Goal: Transaction & Acquisition: Purchase product/service

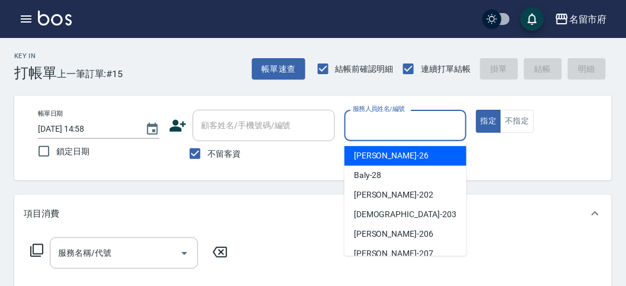
click at [397, 124] on input "服務人員姓名/編號" at bounding box center [405, 125] width 111 height 21
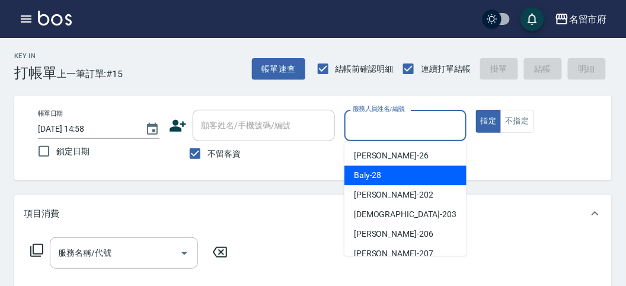
drag, startPoint x: 367, startPoint y: 171, endPoint x: 162, endPoint y: 188, distance: 206.3
click at [360, 171] on span "Baly -28" at bounding box center [368, 175] width 28 height 12
type input "Baly-28"
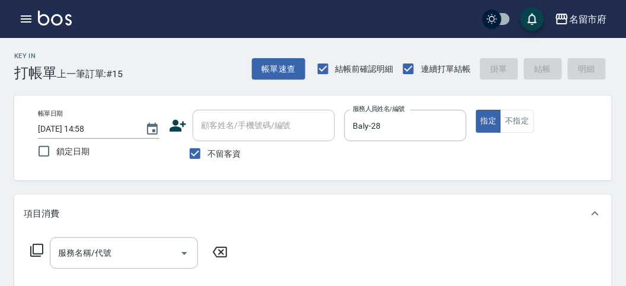
drag, startPoint x: 40, startPoint y: 249, endPoint x: 43, endPoint y: 243, distance: 7.2
click at [43, 243] on icon at bounding box center [37, 250] width 14 height 14
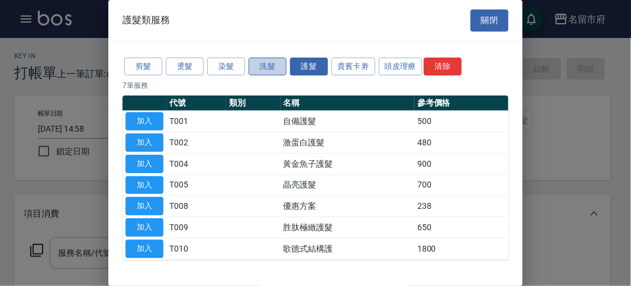
click at [274, 65] on button "洗髮" at bounding box center [268, 66] width 38 height 18
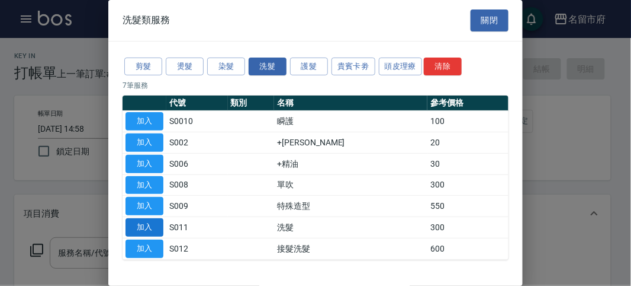
click at [145, 229] on button "加入" at bounding box center [145, 227] width 38 height 18
type input "洗髮(S011)"
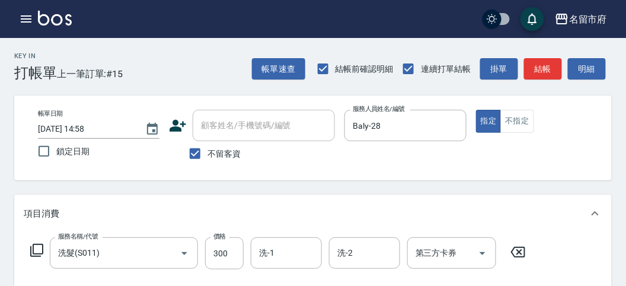
click at [36, 246] on icon at bounding box center [37, 250] width 14 height 14
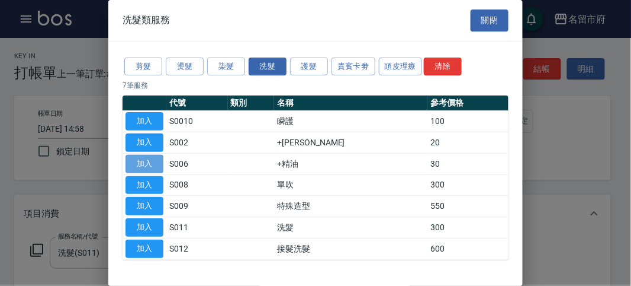
click at [146, 166] on button "加入" at bounding box center [145, 164] width 38 height 18
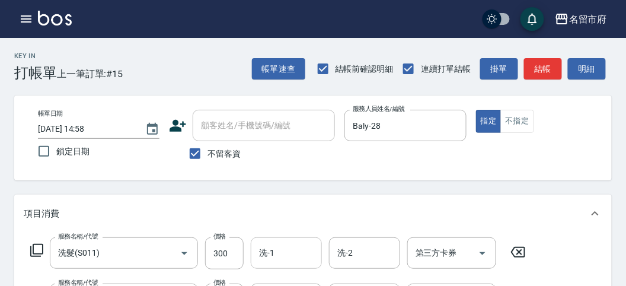
click at [274, 253] on input "洗-1" at bounding box center [286, 252] width 60 height 21
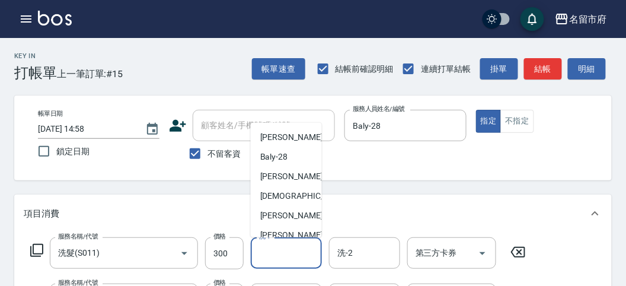
scroll to position [129, 0]
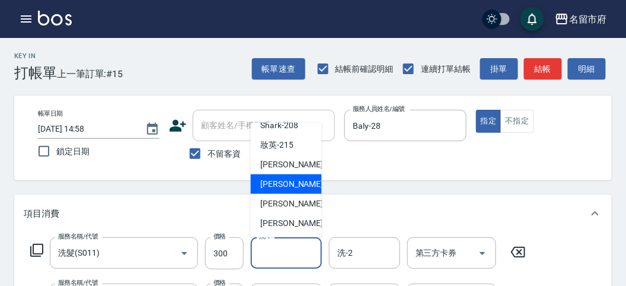
click at [289, 188] on span "Min Min -218" at bounding box center [299, 184] width 79 height 12
type input "Min Min-218"
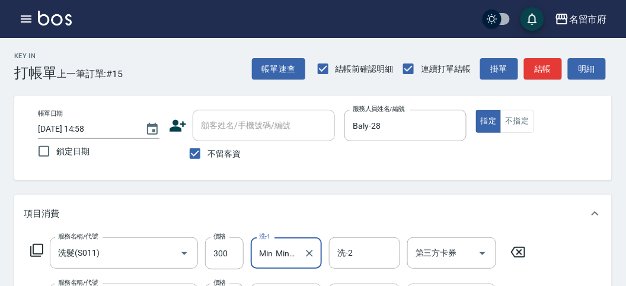
scroll to position [132, 0]
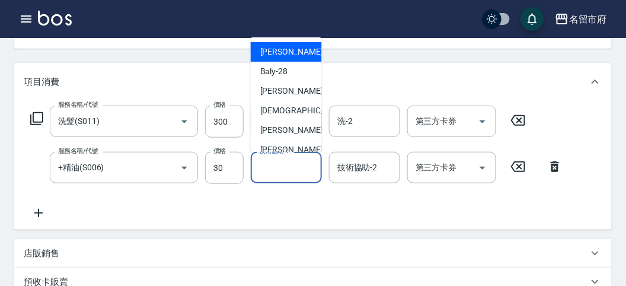
click at [273, 159] on div "技術協助-1 技術協助-1" at bounding box center [286, 167] width 71 height 31
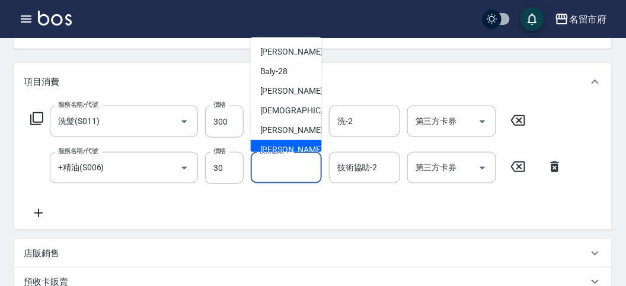
scroll to position [129, 0]
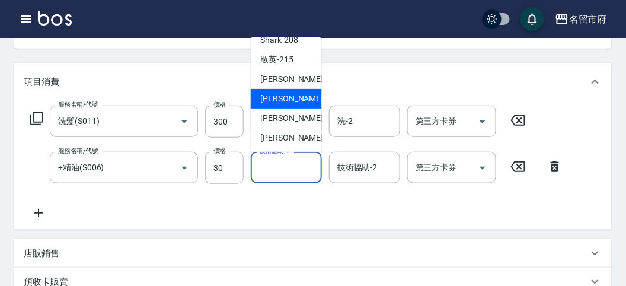
click at [288, 96] on span "Min Min -218" at bounding box center [299, 98] width 79 height 12
type input "Min Min-218"
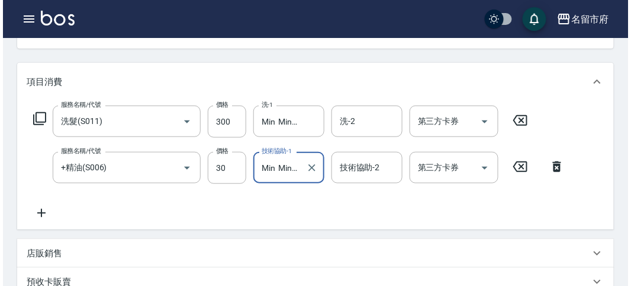
scroll to position [393, 0]
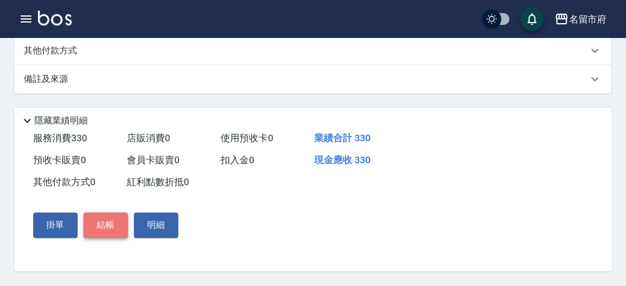
click at [117, 227] on button "結帳" at bounding box center [106, 225] width 44 height 25
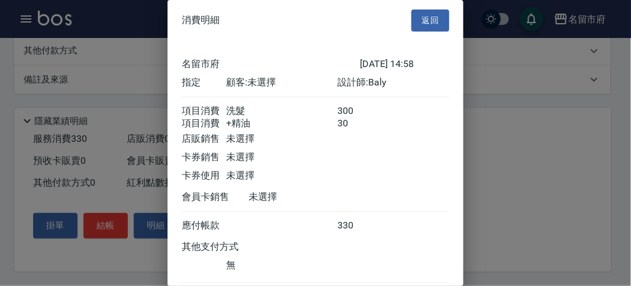
scroll to position [79, 0]
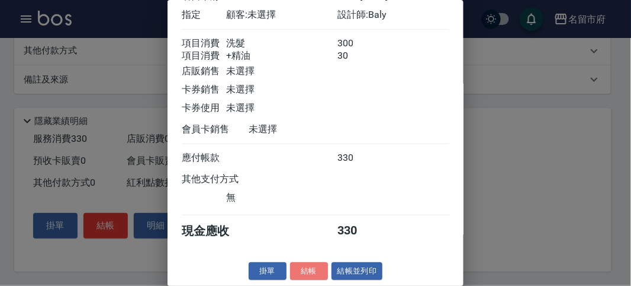
click at [304, 273] on button "結帳" at bounding box center [309, 271] width 38 height 18
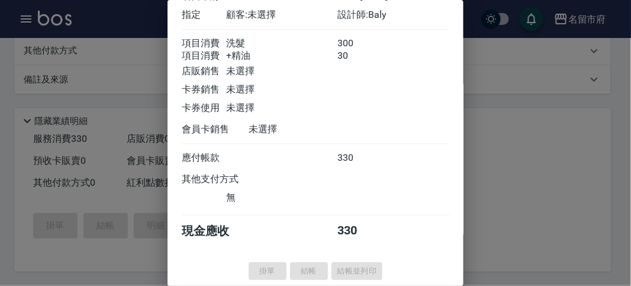
type input "[DATE] 15:51"
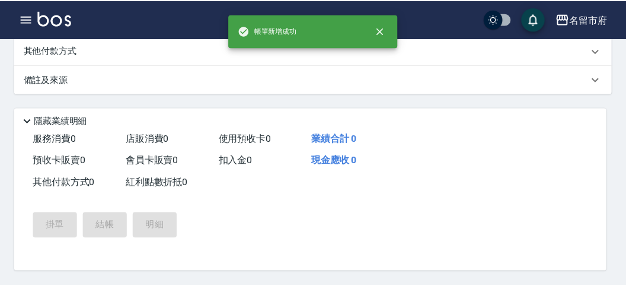
scroll to position [0, 0]
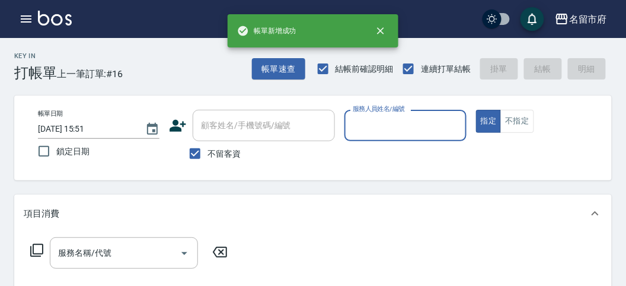
click at [389, 133] on input "服務人員姓名/編號" at bounding box center [405, 125] width 111 height 21
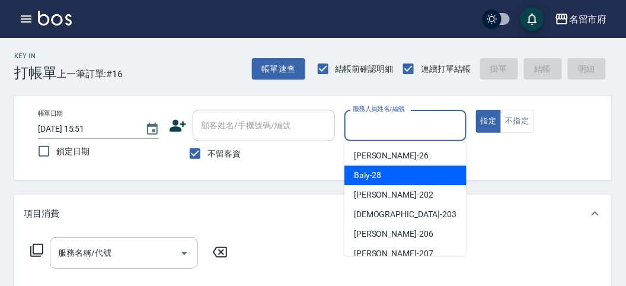
drag, startPoint x: 375, startPoint y: 175, endPoint x: 243, endPoint y: 200, distance: 134.4
click at [370, 175] on span "Baly -28" at bounding box center [368, 175] width 28 height 12
type input "Baly-28"
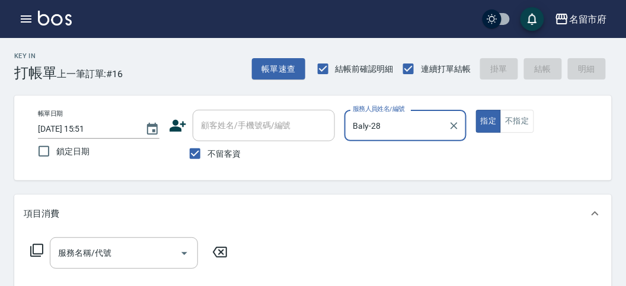
drag, startPoint x: 65, startPoint y: 256, endPoint x: 71, endPoint y: 238, distance: 18.7
click at [68, 246] on input "服務名稱/代號" at bounding box center [115, 252] width 120 height 21
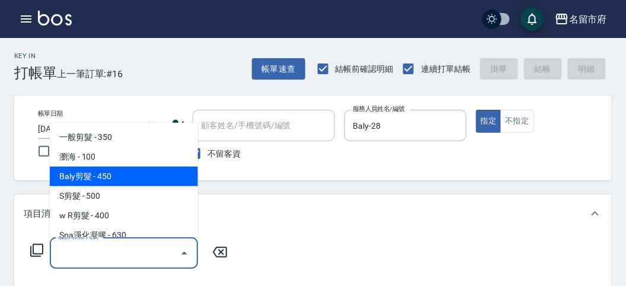
drag, startPoint x: 114, startPoint y: 172, endPoint x: 92, endPoint y: 194, distance: 30.6
click at [115, 172] on span "Baly剪髮 - 450" at bounding box center [124, 176] width 148 height 20
type input "Baly剪髮(C004)"
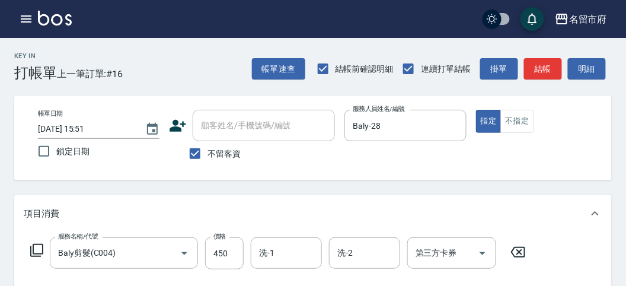
drag, startPoint x: 41, startPoint y: 248, endPoint x: 40, endPoint y: 236, distance: 12.5
click at [40, 242] on div "服務名稱/代號 Baly剪髮(C004) 服務名稱/代號 價格 450 價格 洗-1 洗-1 洗-2 洗-2 第三方卡券 第三方卡券" at bounding box center [278, 253] width 509 height 32
click at [34, 243] on icon at bounding box center [37, 250] width 14 height 14
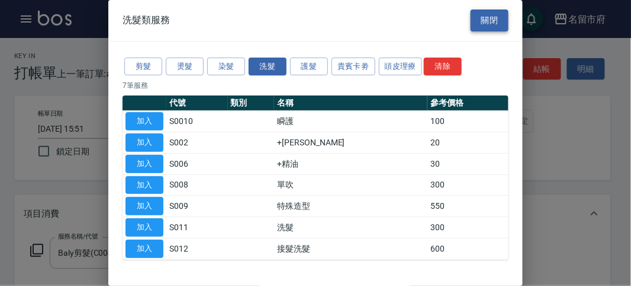
drag, startPoint x: 483, startPoint y: 21, endPoint x: 230, endPoint y: 81, distance: 260.1
click at [482, 21] on button "關閉" at bounding box center [490, 20] width 38 height 22
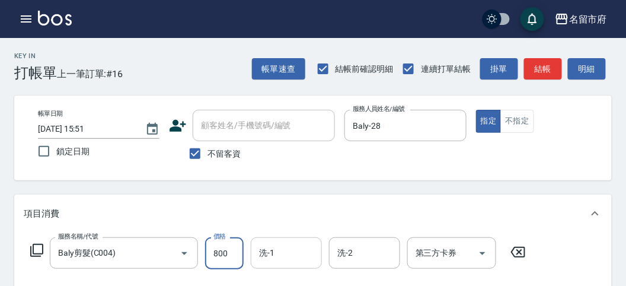
type input "800"
drag, startPoint x: 286, startPoint y: 253, endPoint x: 278, endPoint y: 253, distance: 7.1
click at [284, 253] on input "洗-1" at bounding box center [286, 252] width 60 height 21
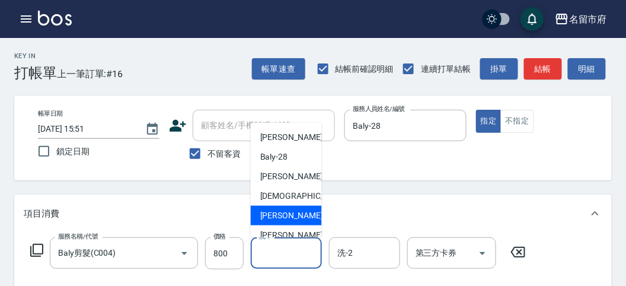
scroll to position [129, 0]
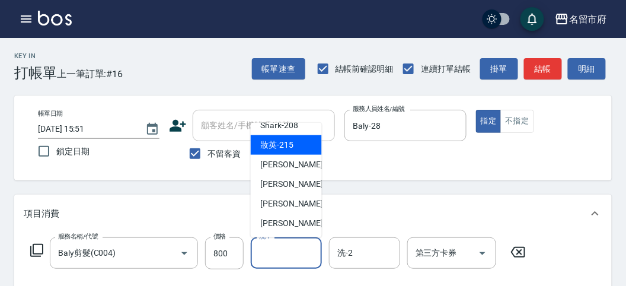
click at [302, 149] on div "妝英 -215" at bounding box center [286, 145] width 71 height 20
type input "妝英-215"
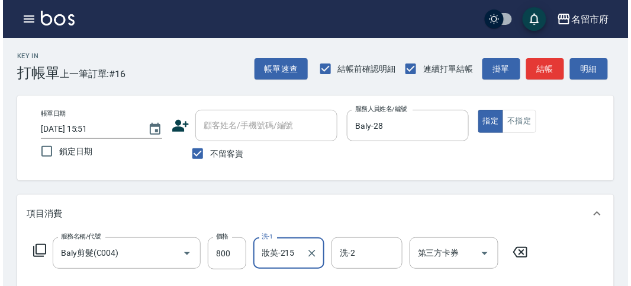
scroll to position [347, 0]
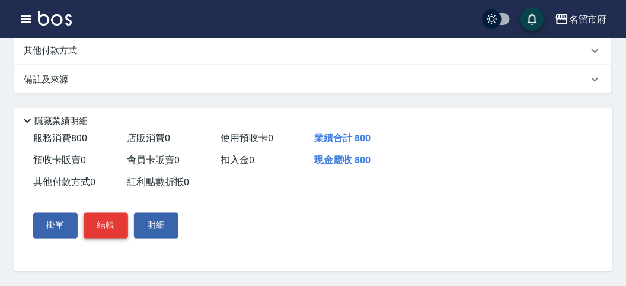
click at [100, 225] on button "結帳" at bounding box center [106, 225] width 44 height 25
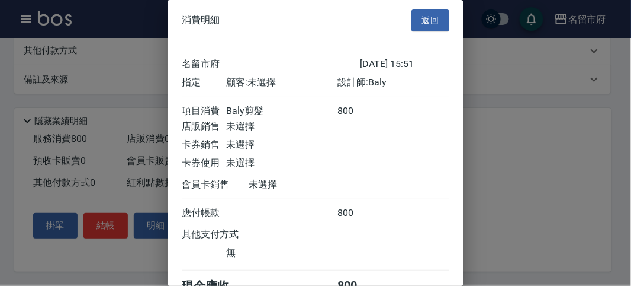
scroll to position [66, 0]
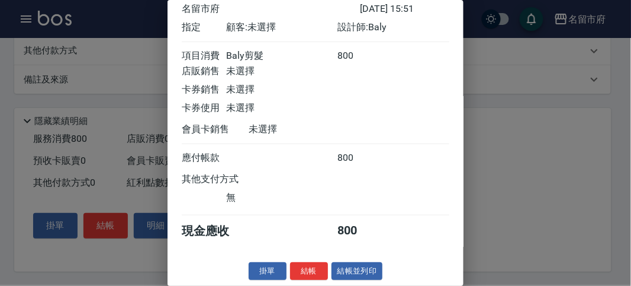
drag, startPoint x: 304, startPoint y: 265, endPoint x: 341, endPoint y: 244, distance: 43.0
click at [306, 264] on button "結帳" at bounding box center [309, 271] width 38 height 18
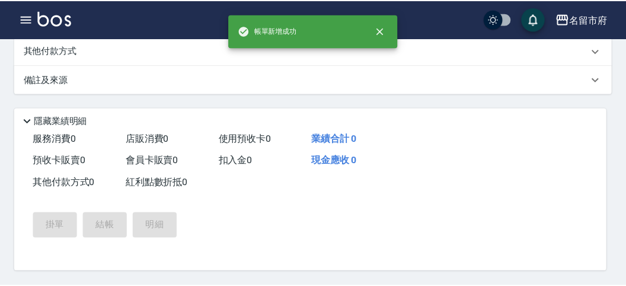
scroll to position [0, 0]
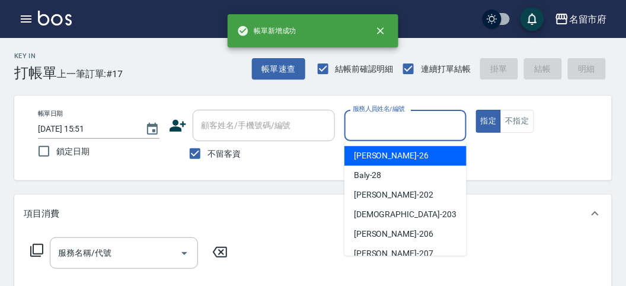
click at [393, 127] on input "服務人員姓名/編號" at bounding box center [405, 125] width 111 height 21
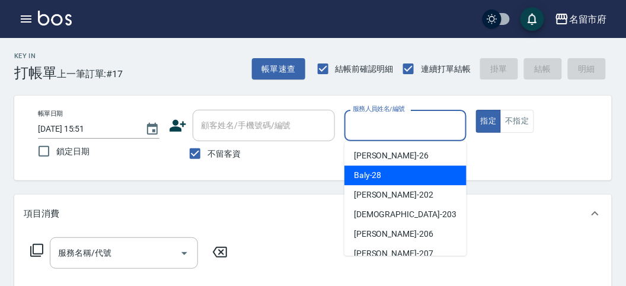
drag, startPoint x: 374, startPoint y: 178, endPoint x: 153, endPoint y: 211, distance: 223.5
click at [363, 179] on span "Baly -28" at bounding box center [368, 175] width 28 height 12
type input "Baly-28"
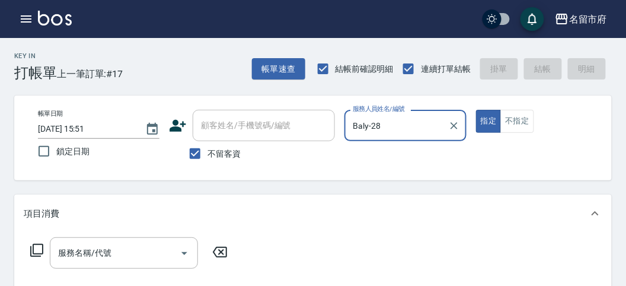
drag, startPoint x: 66, startPoint y: 249, endPoint x: 69, endPoint y: 241, distance: 9.4
click at [67, 249] on input "服務名稱/代號" at bounding box center [115, 252] width 120 height 21
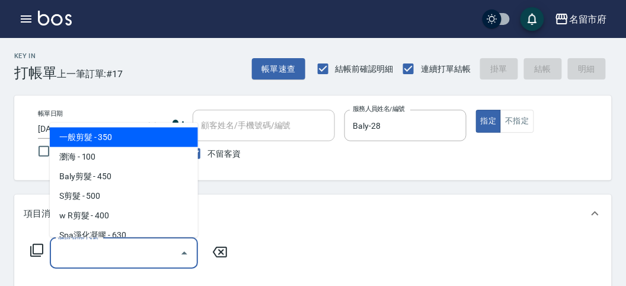
drag, startPoint x: 122, startPoint y: 141, endPoint x: 164, endPoint y: 276, distance: 141.5
click at [123, 142] on span "一般剪髮 - 350" at bounding box center [124, 137] width 148 height 20
type input "一般剪髮(C001)"
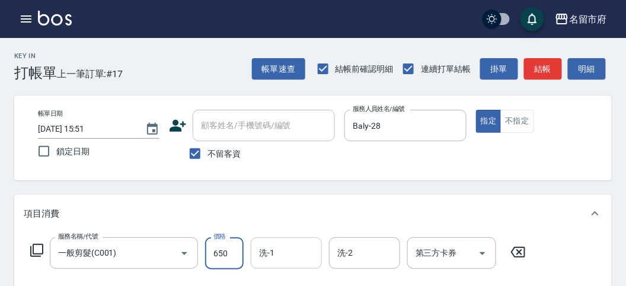
type input "650"
drag, startPoint x: 274, startPoint y: 261, endPoint x: 276, endPoint y: 254, distance: 8.1
click at [274, 261] on input "洗-1" at bounding box center [286, 252] width 60 height 21
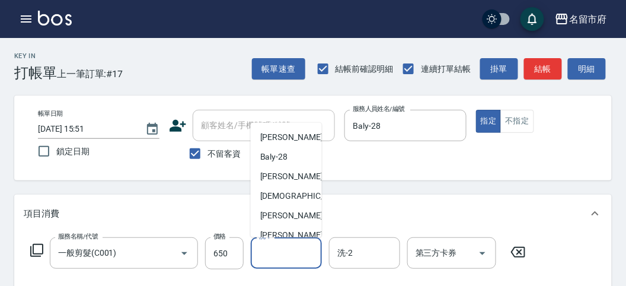
scroll to position [129, 0]
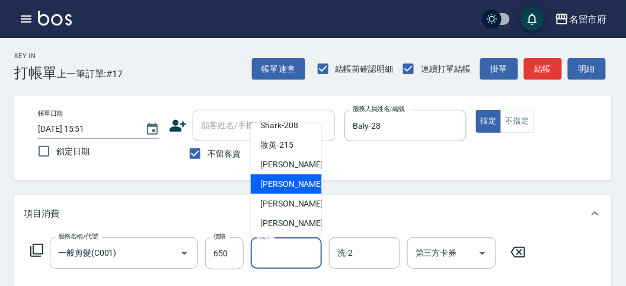
drag, startPoint x: 293, startPoint y: 184, endPoint x: 283, endPoint y: 185, distance: 10.1
click at [293, 184] on span "Min Min -218" at bounding box center [299, 184] width 79 height 12
type input "Min Min-218"
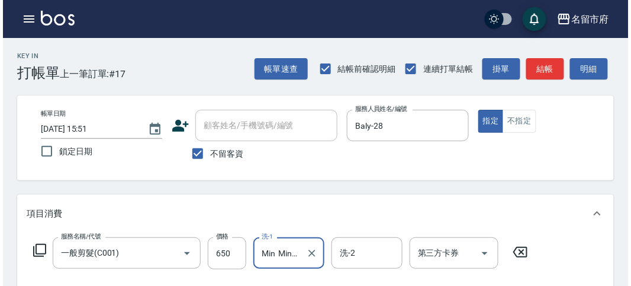
scroll to position [347, 0]
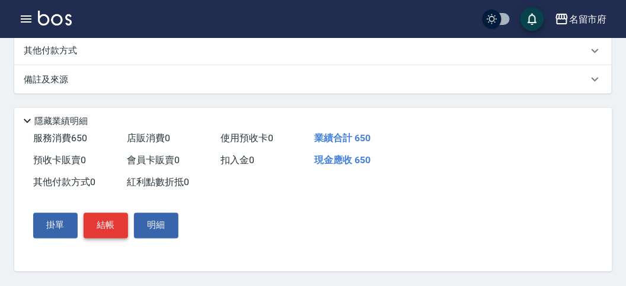
click at [101, 228] on button "結帳" at bounding box center [106, 225] width 44 height 25
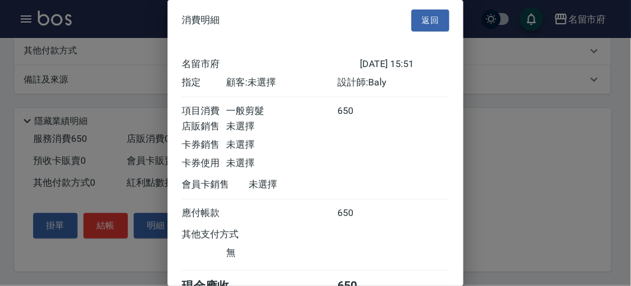
scroll to position [66, 0]
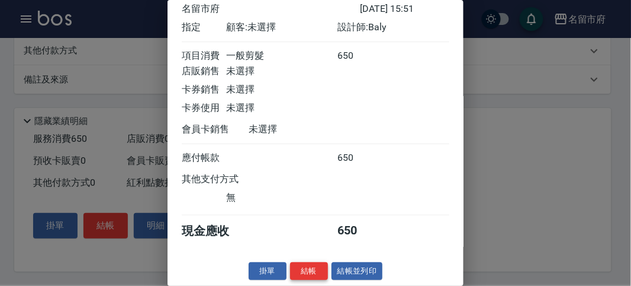
click at [307, 272] on button "結帳" at bounding box center [309, 271] width 38 height 18
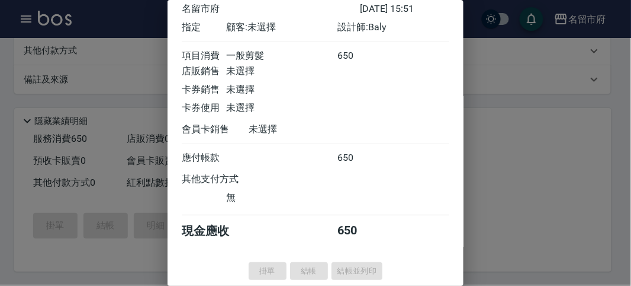
type input "[DATE] 15:52"
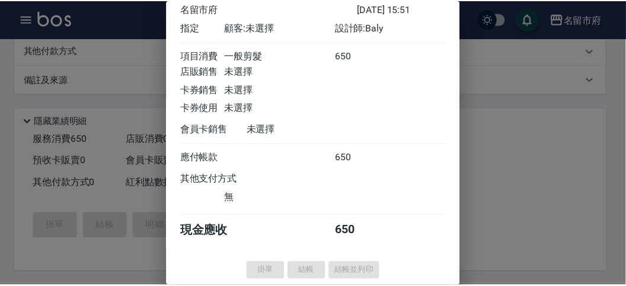
scroll to position [0, 0]
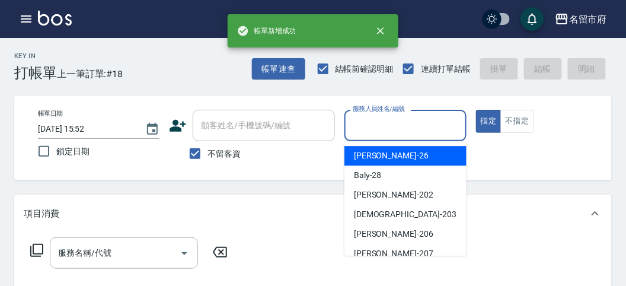
drag, startPoint x: 389, startPoint y: 127, endPoint x: 381, endPoint y: 138, distance: 13.3
click at [388, 129] on input "服務人員姓名/編號" at bounding box center [405, 125] width 111 height 21
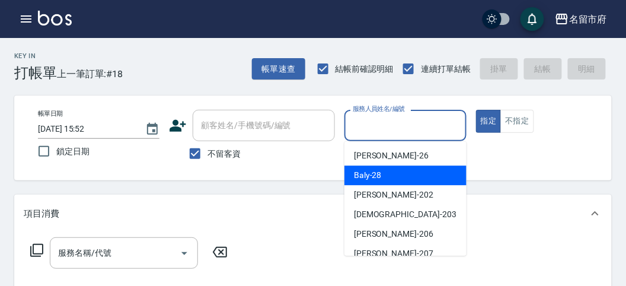
drag, startPoint x: 370, startPoint y: 179, endPoint x: 233, endPoint y: 195, distance: 138.4
click at [360, 182] on div "Baly -28" at bounding box center [405, 175] width 122 height 20
type input "Baly-28"
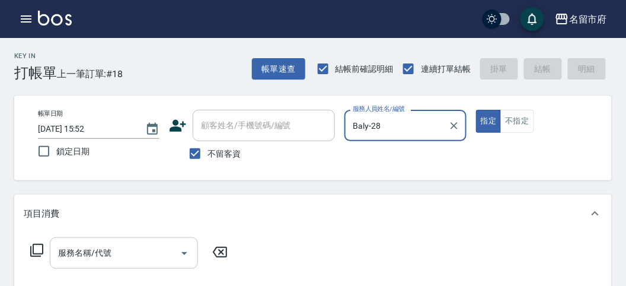
click at [99, 239] on div "服務名稱/代號" at bounding box center [124, 252] width 148 height 31
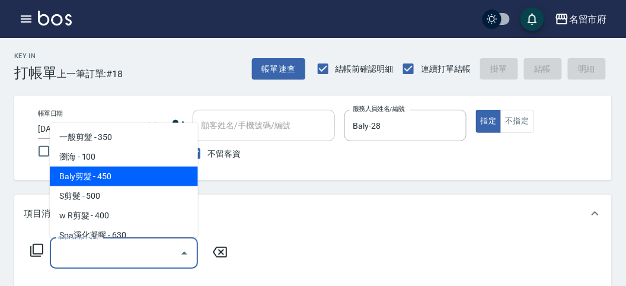
click at [110, 177] on span "Baly剪髮 - 450" at bounding box center [124, 176] width 148 height 20
type input "Baly剪髮(C004)"
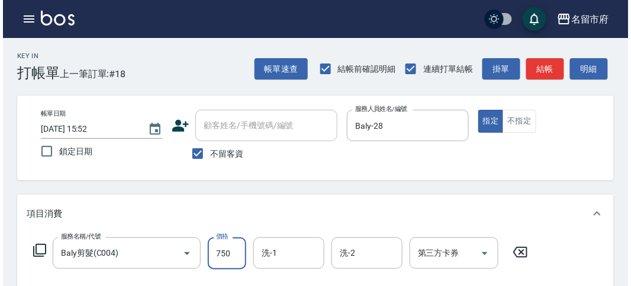
scroll to position [347, 0]
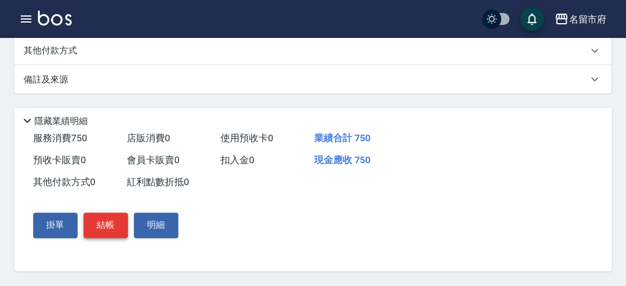
type input "750"
click at [99, 225] on button "結帳" at bounding box center [106, 225] width 44 height 25
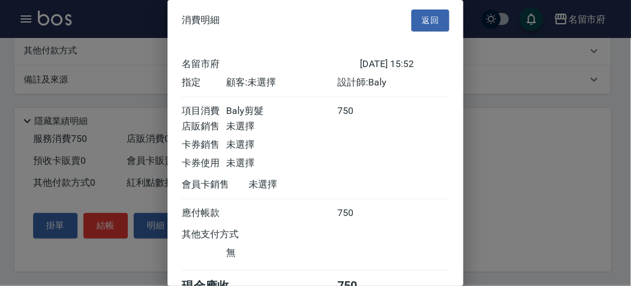
scroll to position [66, 0]
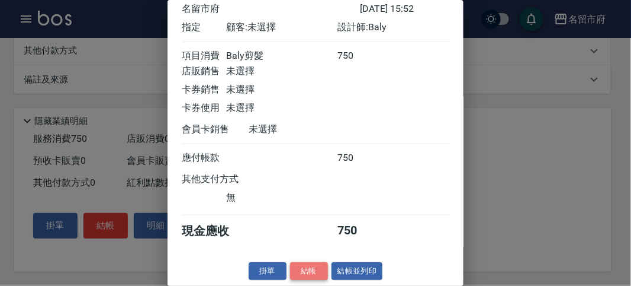
click at [299, 274] on button "結帳" at bounding box center [309, 271] width 38 height 18
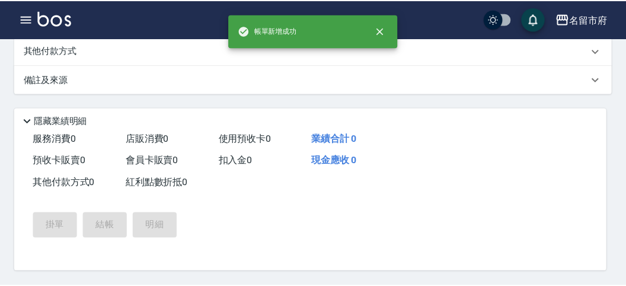
scroll to position [0, 0]
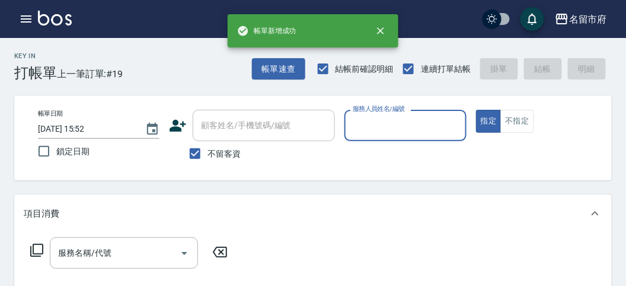
click at [359, 133] on input "服務人員姓名/編號" at bounding box center [405, 125] width 111 height 21
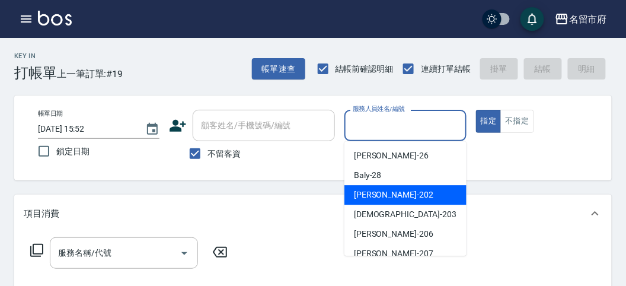
drag, startPoint x: 348, startPoint y: 186, endPoint x: 360, endPoint y: 170, distance: 19.9
click at [357, 175] on ul "[PERSON_NAME] -26 Baly -28 [PERSON_NAME] -202 聖德 -203 [PERSON_NAME] -206 [PERSO…" at bounding box center [405, 198] width 122 height 114
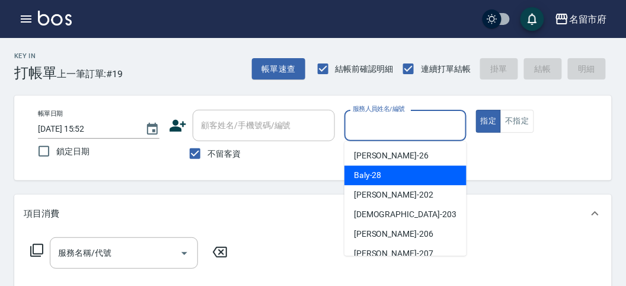
click at [360, 170] on span "Baly -28" at bounding box center [368, 175] width 28 height 12
type input "Baly-28"
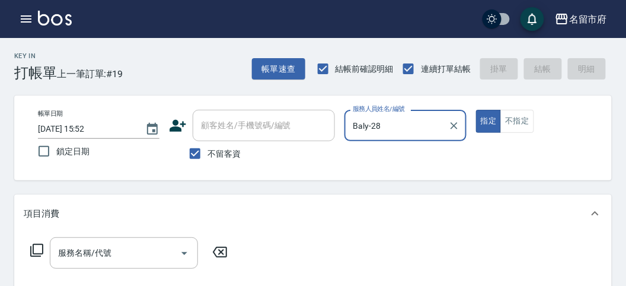
click at [34, 249] on icon at bounding box center [37, 250] width 14 height 14
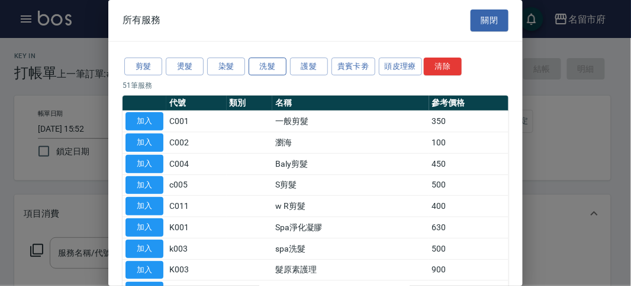
click at [270, 64] on button "洗髮" at bounding box center [268, 66] width 38 height 18
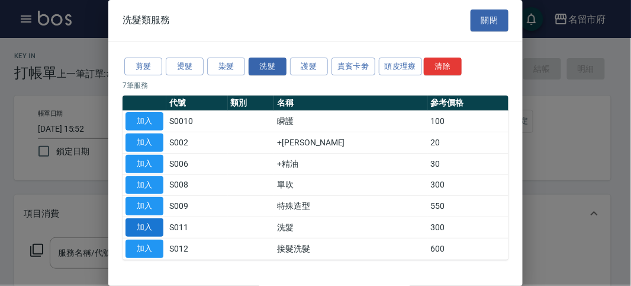
click at [145, 226] on button "加入" at bounding box center [145, 227] width 38 height 18
type input "洗髮(S011)"
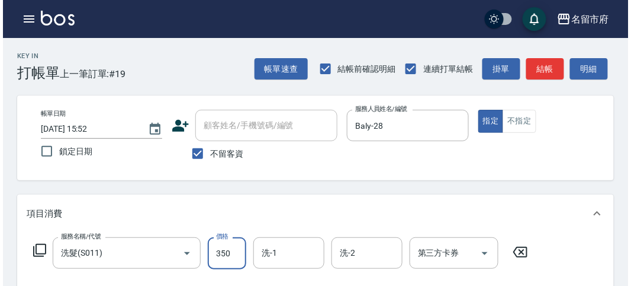
scroll to position [329, 0]
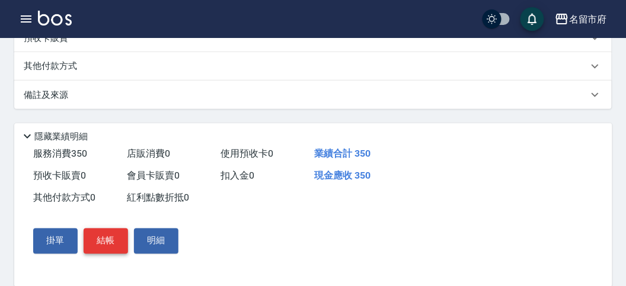
type input "350"
drag, startPoint x: 84, startPoint y: 235, endPoint x: 90, endPoint y: 239, distance: 7.7
click at [85, 236] on button "結帳" at bounding box center [106, 240] width 44 height 25
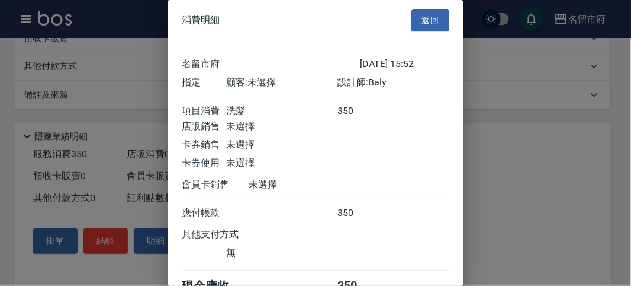
scroll to position [66, 0]
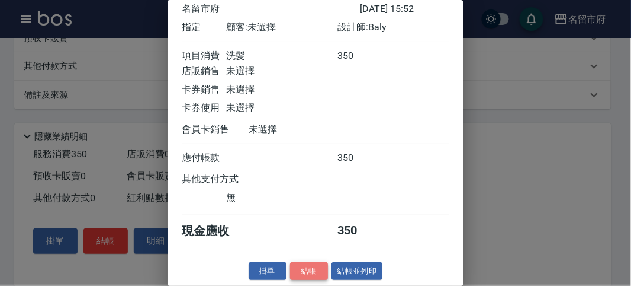
click at [303, 270] on button "結帳" at bounding box center [309, 271] width 38 height 18
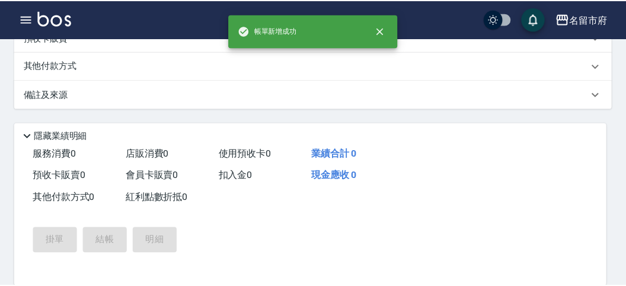
scroll to position [0, 0]
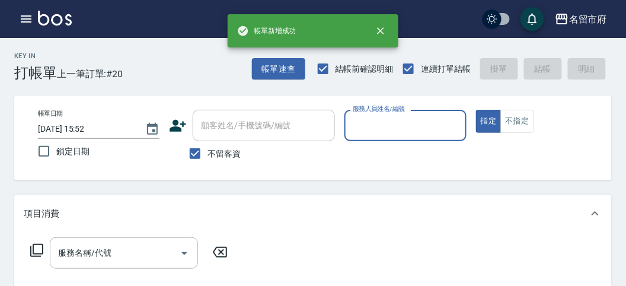
click at [368, 125] on input "服務人員姓名/編號" at bounding box center [405, 125] width 111 height 21
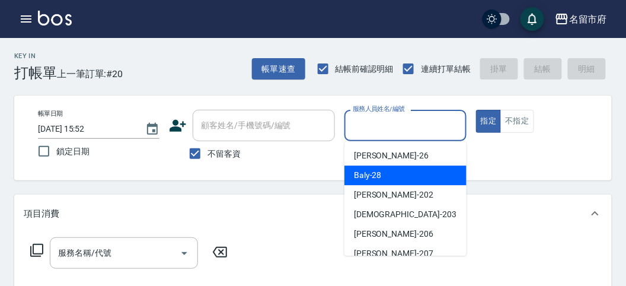
click at [363, 174] on span "Baly -28" at bounding box center [368, 175] width 28 height 12
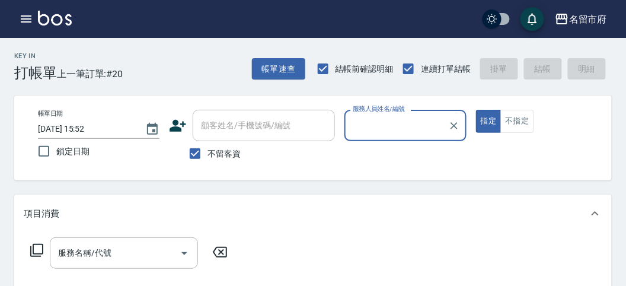
type input "Baly-28"
click at [94, 252] on input "服務名稱/代號" at bounding box center [115, 252] width 120 height 21
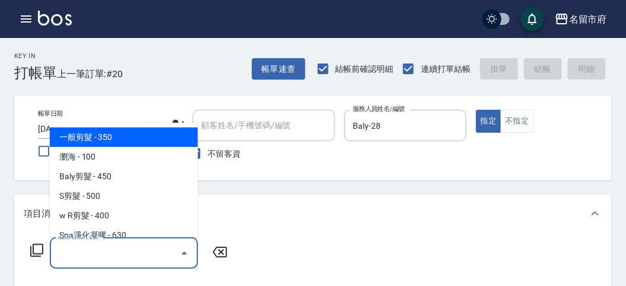
click at [143, 139] on span "一般剪髮 - 350" at bounding box center [124, 137] width 148 height 20
type input "一般剪髮(C001)"
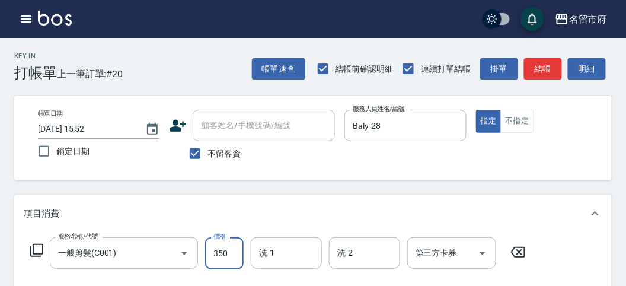
click at [209, 245] on input "350" at bounding box center [224, 253] width 39 height 32
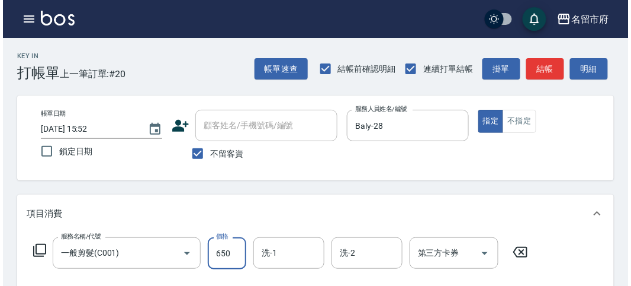
scroll to position [347, 0]
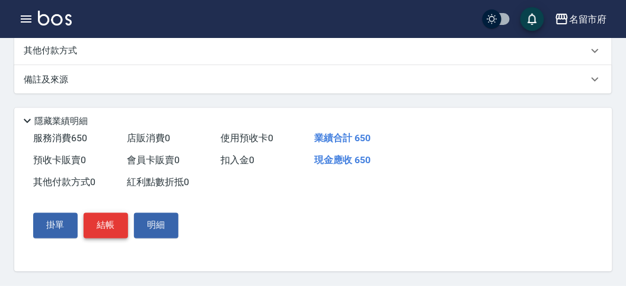
type input "650"
click at [116, 215] on button "結帳" at bounding box center [106, 225] width 44 height 25
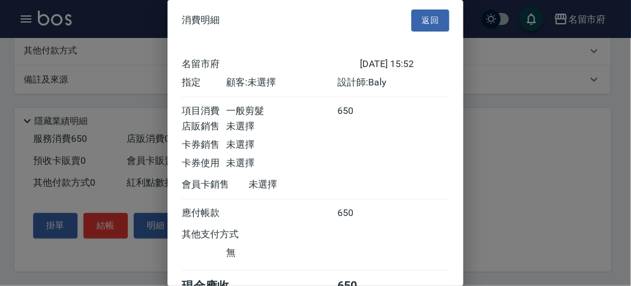
scroll to position [66, 0]
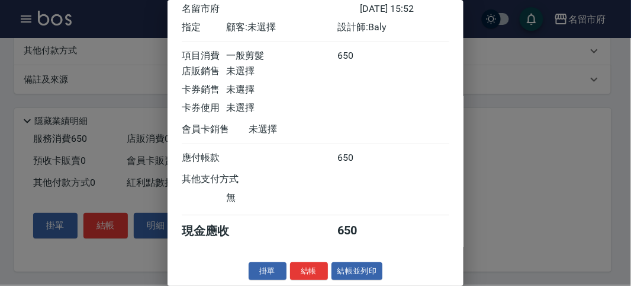
click at [298, 267] on button "結帳" at bounding box center [309, 271] width 38 height 18
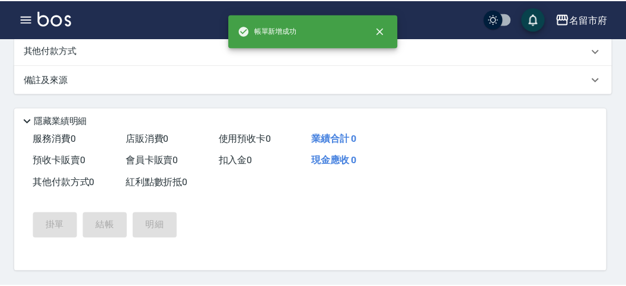
scroll to position [0, 0]
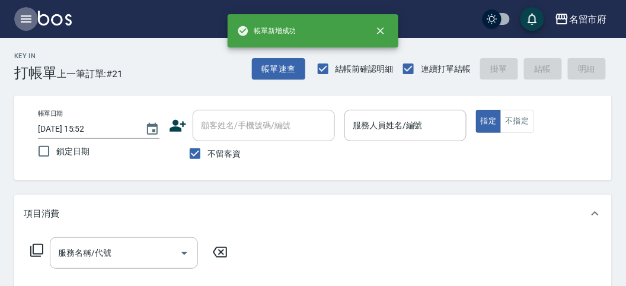
click at [24, 15] on icon "button" at bounding box center [26, 18] width 11 height 7
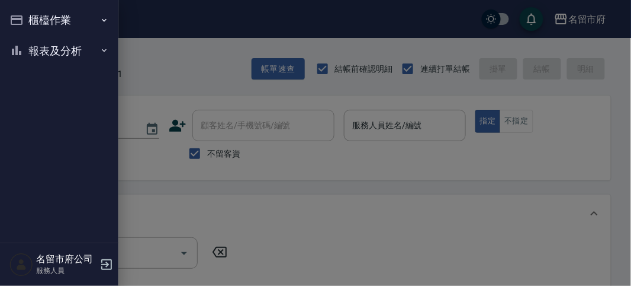
click at [25, 15] on button "櫃檯作業" at bounding box center [59, 20] width 109 height 31
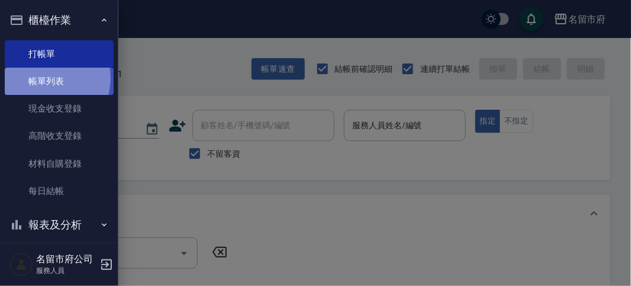
click at [49, 78] on link "帳單列表" at bounding box center [59, 81] width 109 height 27
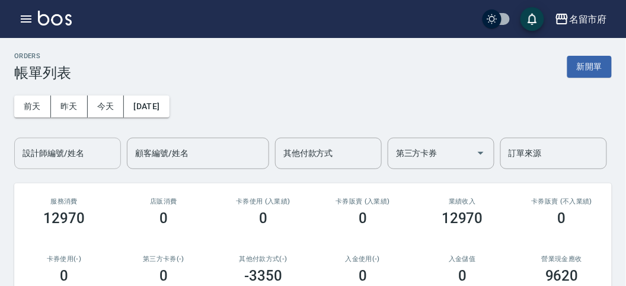
click at [64, 158] on input "設計師編號/姓名" at bounding box center [68, 153] width 96 height 21
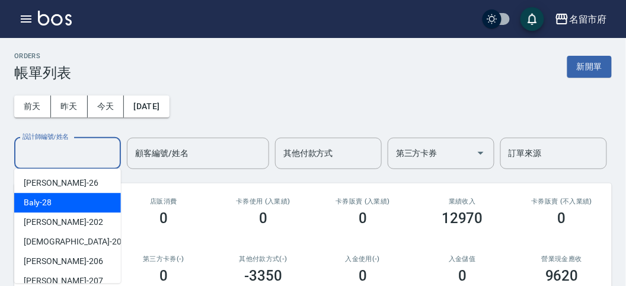
drag, startPoint x: 59, startPoint y: 191, endPoint x: 60, endPoint y: 204, distance: 13.1
click at [60, 204] on ul "[PERSON_NAME] -26 Baly -28 [PERSON_NAME] -202 聖德 -203 [PERSON_NAME] -206 [PERSO…" at bounding box center [67, 225] width 107 height 114
click at [60, 203] on div "Baly -28" at bounding box center [67, 203] width 107 height 20
type input "Baly-28"
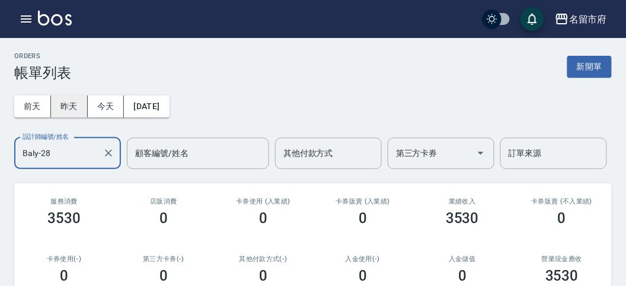
click at [66, 106] on button "昨天" at bounding box center [69, 106] width 37 height 22
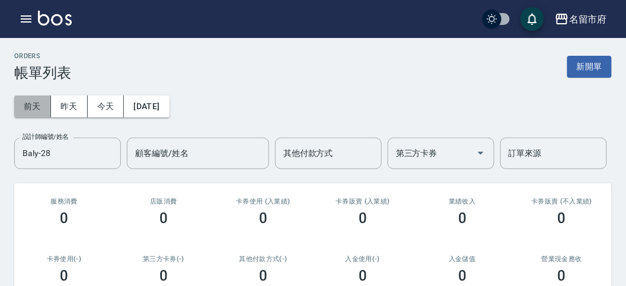
click at [31, 110] on button "前天" at bounding box center [32, 106] width 37 height 22
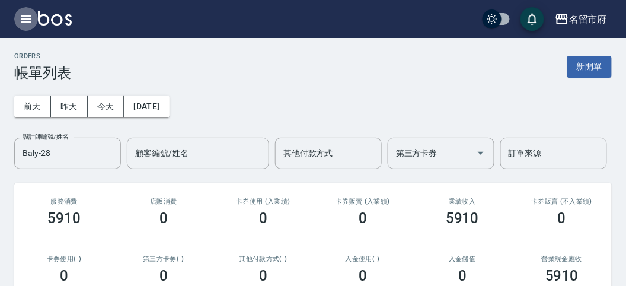
click at [21, 16] on icon "button" at bounding box center [26, 18] width 11 height 7
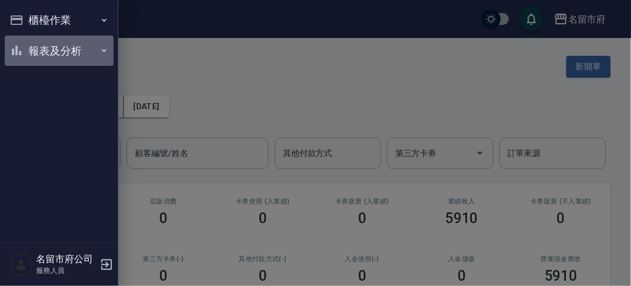
click at [37, 44] on button "報表及分析" at bounding box center [59, 51] width 109 height 31
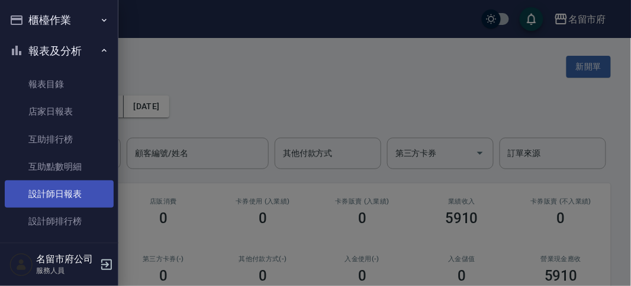
click at [59, 191] on link "設計師日報表" at bounding box center [59, 193] width 109 height 27
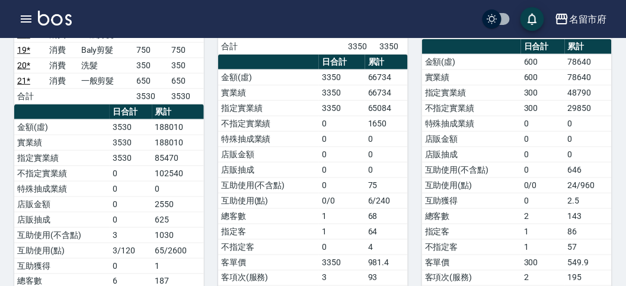
scroll to position [66, 0]
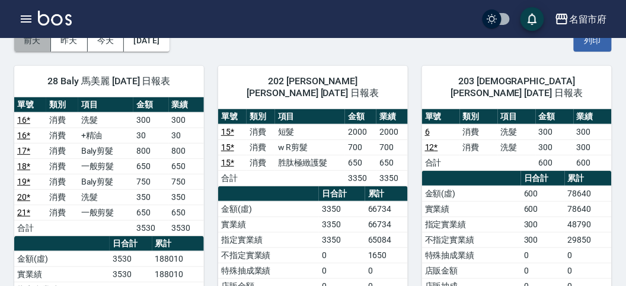
click at [36, 42] on button "前天" at bounding box center [32, 41] width 37 height 22
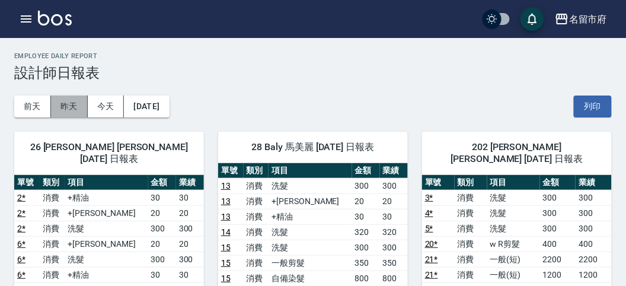
click at [66, 101] on button "昨天" at bounding box center [69, 106] width 37 height 22
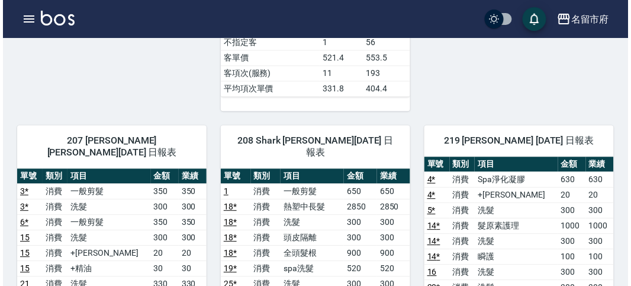
scroll to position [474, 0]
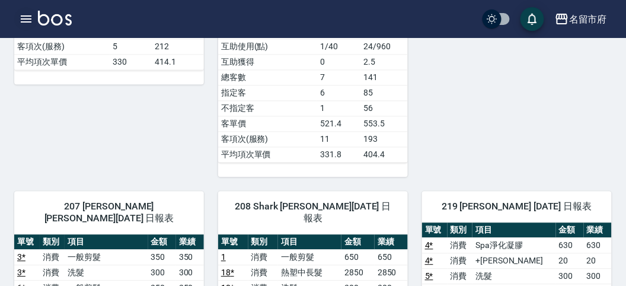
click at [28, 18] on icon "button" at bounding box center [26, 19] width 14 height 14
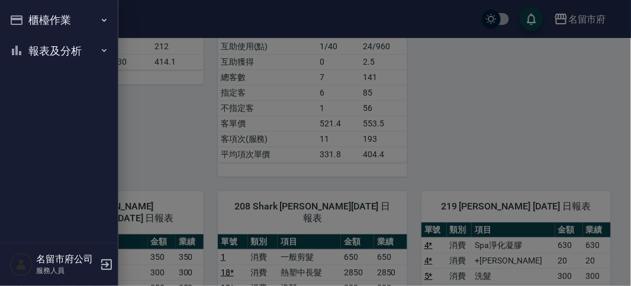
click at [28, 18] on nav "櫃檯作業 打帳單 帳單列表 現金收支登錄 高階收支登錄 材料自購登錄 每日結帳 報表及分析 報表目錄 店家日報表 互助排行榜 互助點數明細 設計師日報表 設計…" at bounding box center [59, 121] width 118 height 242
click at [28, 18] on button "櫃檯作業" at bounding box center [59, 20] width 109 height 31
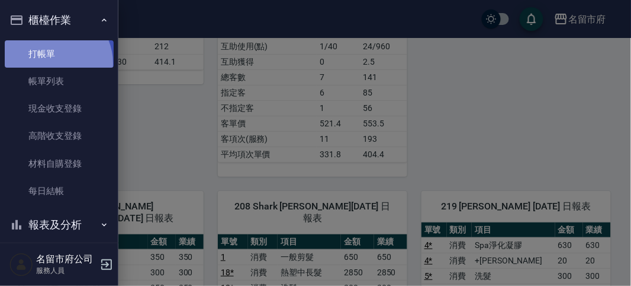
click at [53, 63] on link "打帳單" at bounding box center [59, 53] width 109 height 27
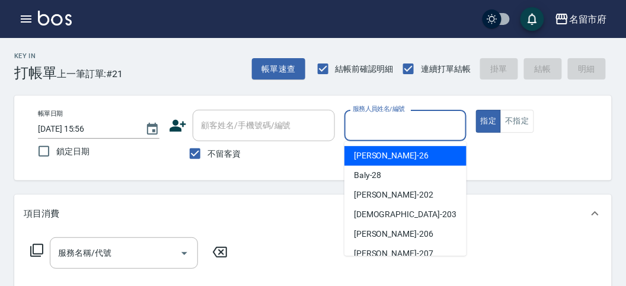
click at [377, 129] on input "服務人員姓名/編號" at bounding box center [405, 125] width 111 height 21
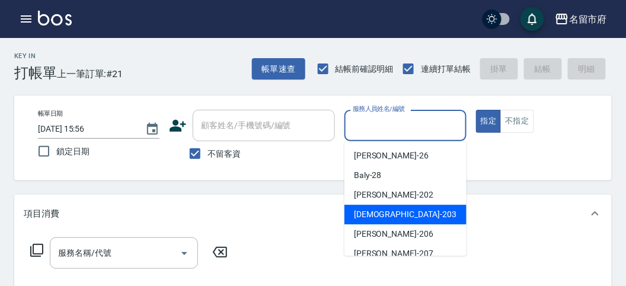
click at [378, 210] on span "聖德 -203" at bounding box center [405, 214] width 102 height 12
type input "聖德-203"
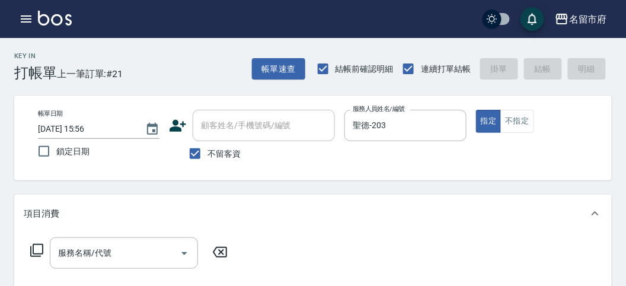
click at [31, 253] on icon at bounding box center [37, 250] width 14 height 14
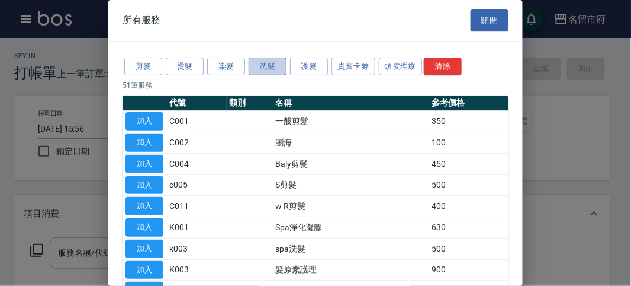
click at [265, 57] on button "洗髮" at bounding box center [268, 66] width 38 height 18
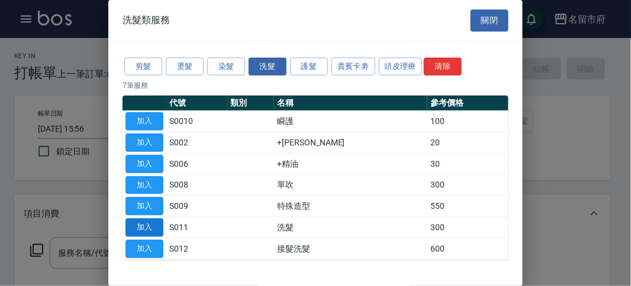
click at [143, 225] on button "加入" at bounding box center [145, 227] width 38 height 18
type input "洗髮(S011)"
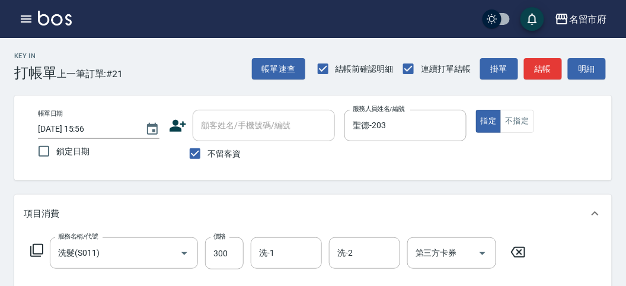
click at [44, 248] on div "服務名稱/代號 洗髮(S011) 服務名稱/代號 價格 300 價格 洗-1 洗-1 洗-2 洗-2 第三方卡券 第三方卡券" at bounding box center [278, 253] width 509 height 32
click at [39, 248] on icon at bounding box center [37, 250] width 14 height 14
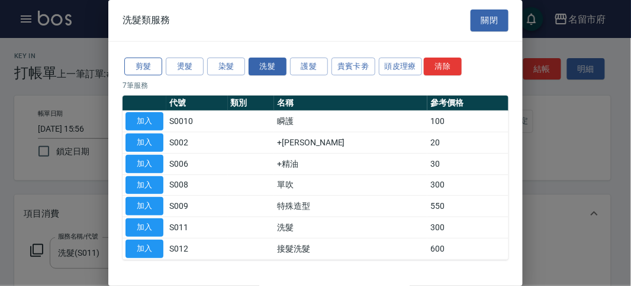
click at [136, 66] on button "剪髮" at bounding box center [143, 66] width 38 height 18
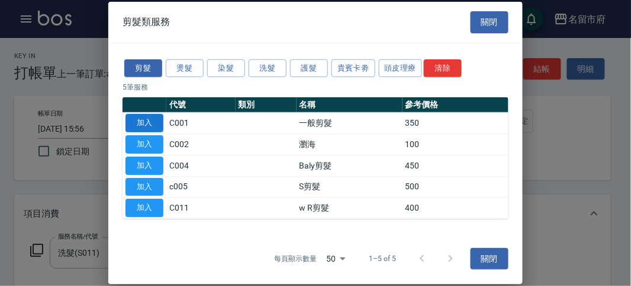
click at [130, 118] on button "加入" at bounding box center [145, 123] width 38 height 18
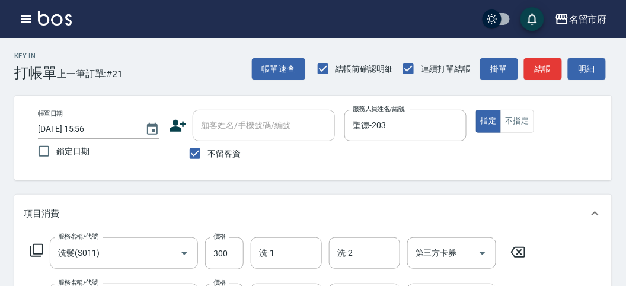
click at [37, 252] on icon at bounding box center [37, 250] width 14 height 14
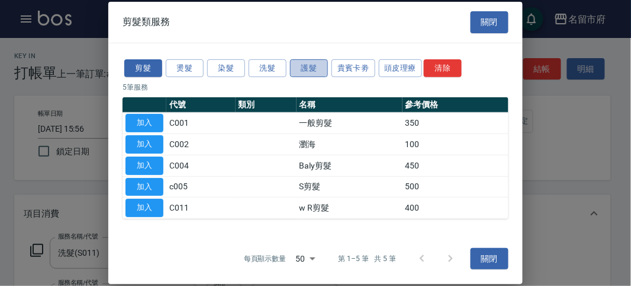
click at [313, 69] on button "護髮" at bounding box center [309, 68] width 38 height 18
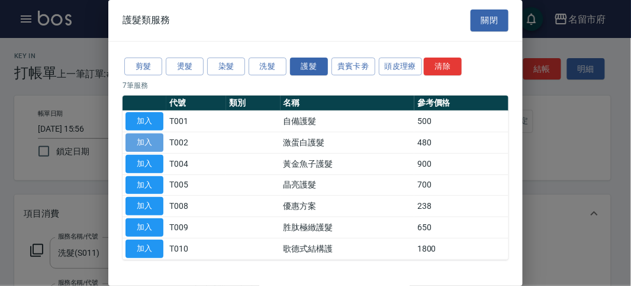
click at [130, 146] on button "加入" at bounding box center [145, 142] width 38 height 18
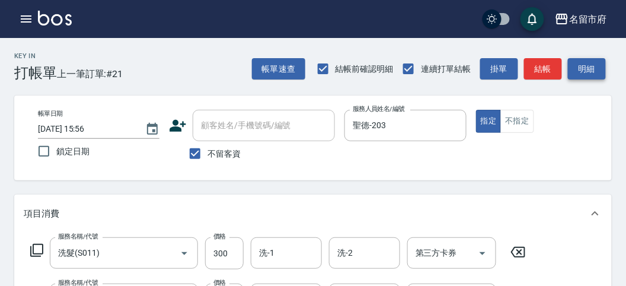
click at [586, 67] on button "明細" at bounding box center [586, 69] width 38 height 22
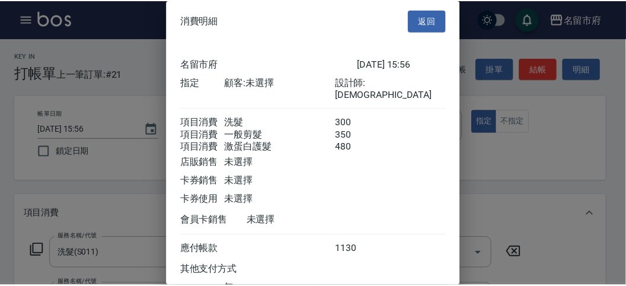
scroll to position [92, 0]
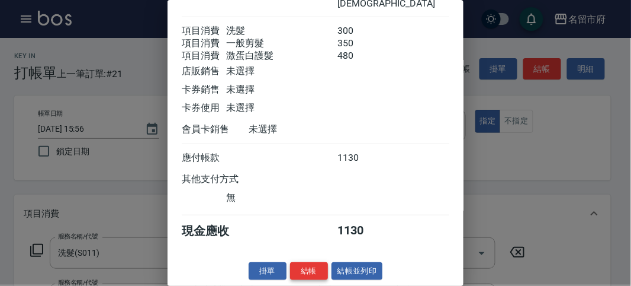
click at [313, 271] on button "結帳" at bounding box center [309, 271] width 38 height 18
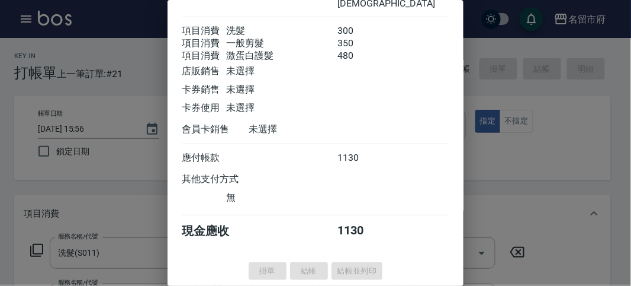
type input "[DATE] 16:11"
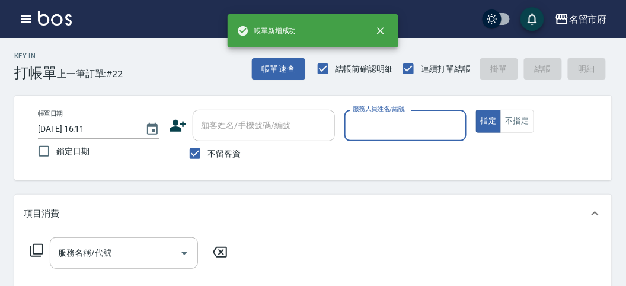
click at [24, 20] on icon "button" at bounding box center [26, 19] width 14 height 14
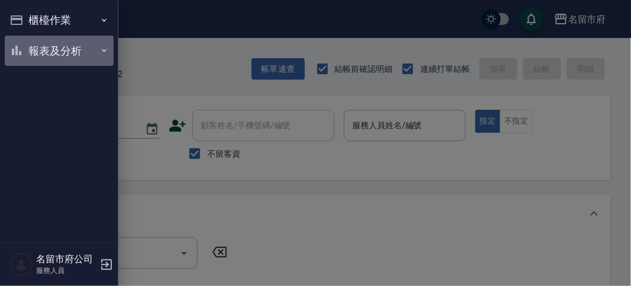
click at [37, 45] on button "報表及分析" at bounding box center [59, 51] width 109 height 31
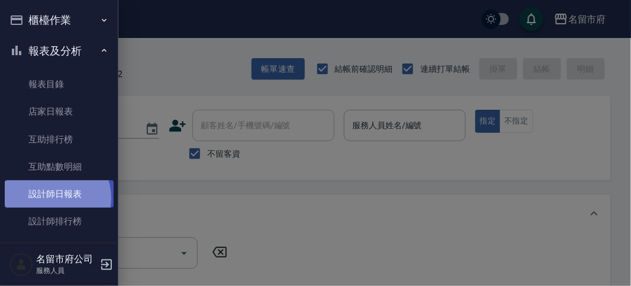
click at [51, 198] on link "設計師日報表" at bounding box center [59, 193] width 109 height 27
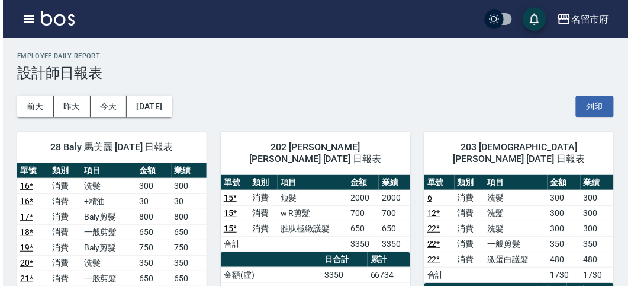
scroll to position [66, 0]
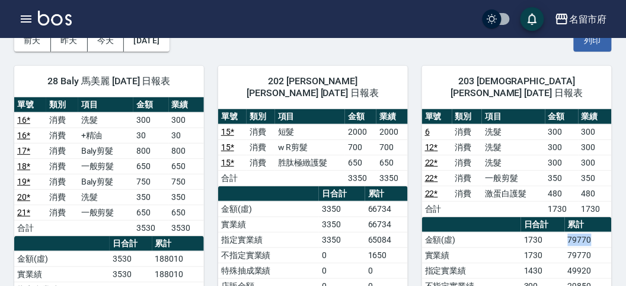
drag, startPoint x: 569, startPoint y: 222, endPoint x: 611, endPoint y: 220, distance: 42.7
click at [611, 232] on td "79770" at bounding box center [588, 239] width 47 height 15
click at [25, 22] on icon "button" at bounding box center [26, 18] width 11 height 7
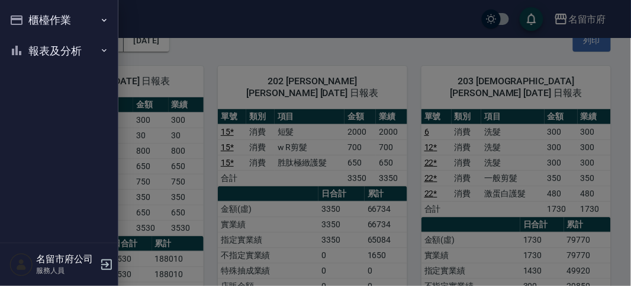
click at [25, 22] on button "櫃檯作業" at bounding box center [59, 20] width 109 height 31
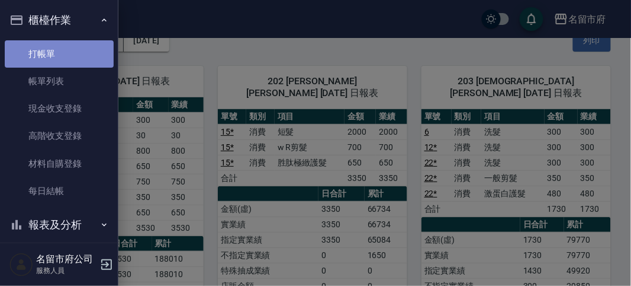
click at [64, 57] on link "打帳單" at bounding box center [59, 53] width 109 height 27
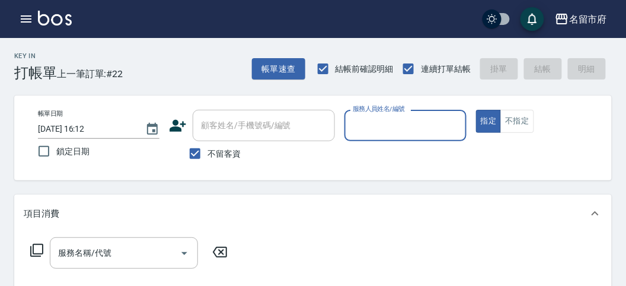
click at [158, 49] on div "Key In 打帳單 上一筆訂單:#22 帳單速查 結帳前確認明細 連續打單結帳 掛單 結帳 明細" at bounding box center [305, 59] width 611 height 43
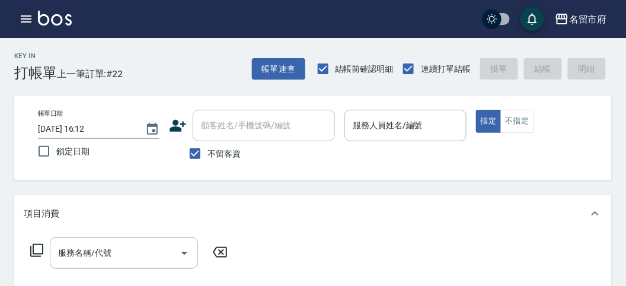
click at [25, 23] on icon "button" at bounding box center [26, 19] width 14 height 14
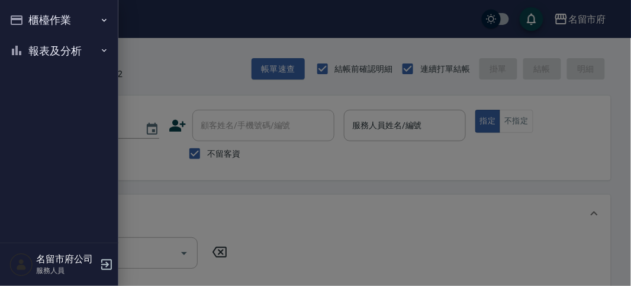
click at [25, 23] on button "櫃檯作業" at bounding box center [59, 20] width 109 height 31
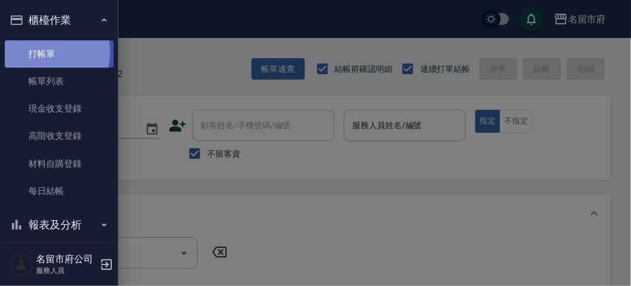
click at [35, 52] on link "打帳單" at bounding box center [59, 53] width 109 height 27
